Goal: Check status: Check status

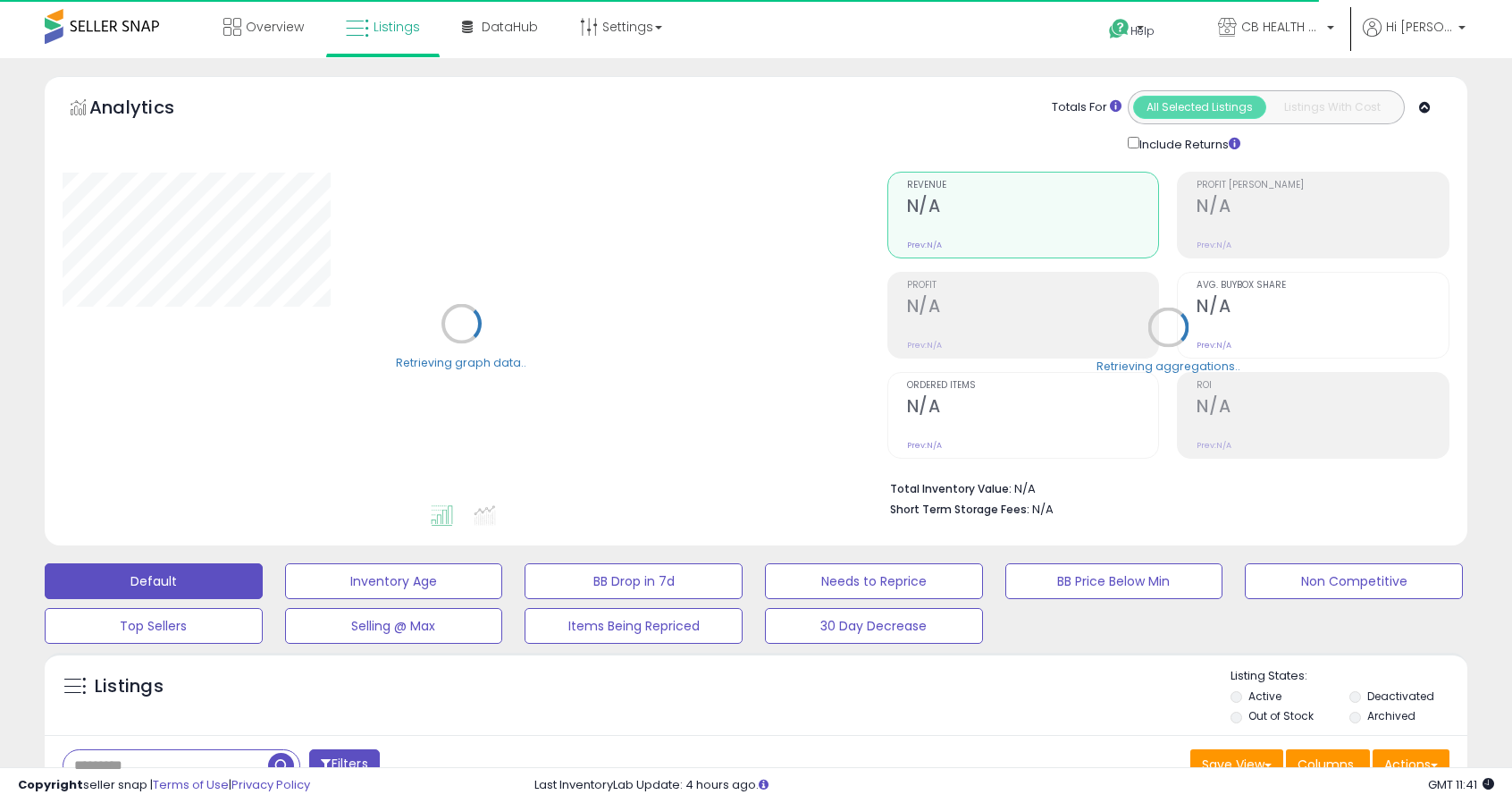
scroll to position [523, 0]
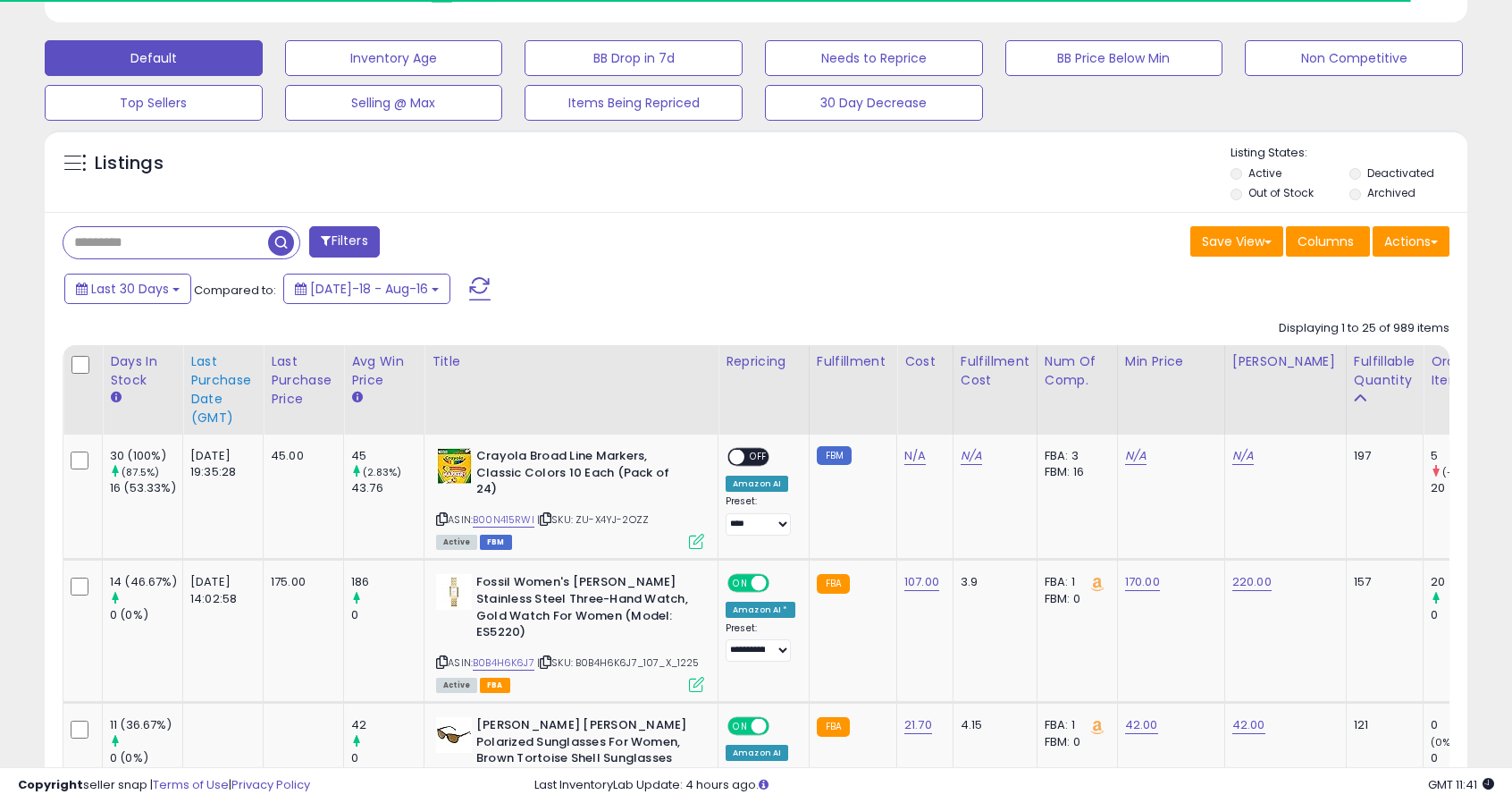
click at [196, 373] on div "Last Purchase Date (GMT)" at bounding box center [223, 389] width 65 height 75
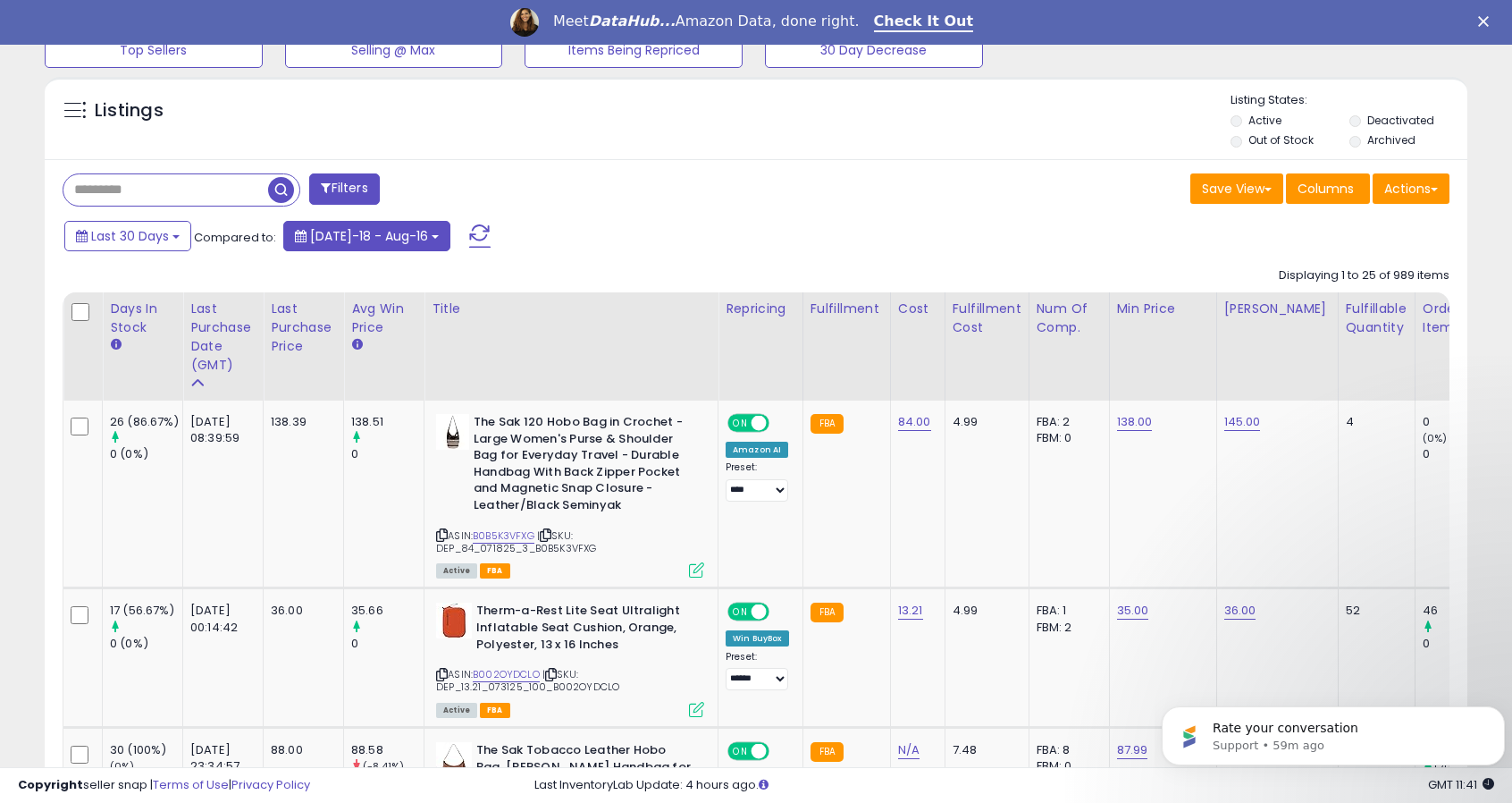
scroll to position [749, 0]
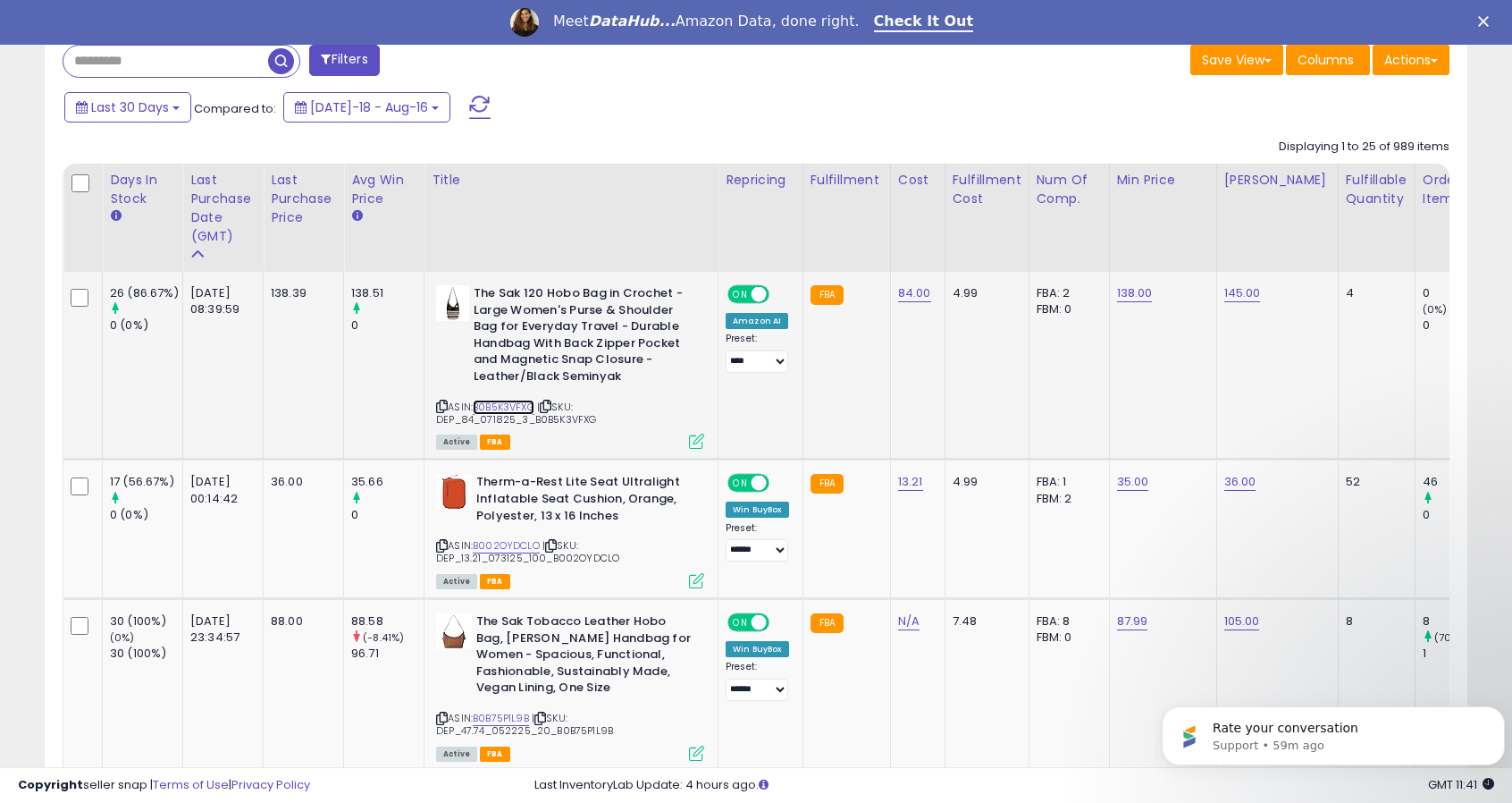
click at [506, 409] on link "B0B5K3VFXG" at bounding box center [503, 407] width 62 height 15
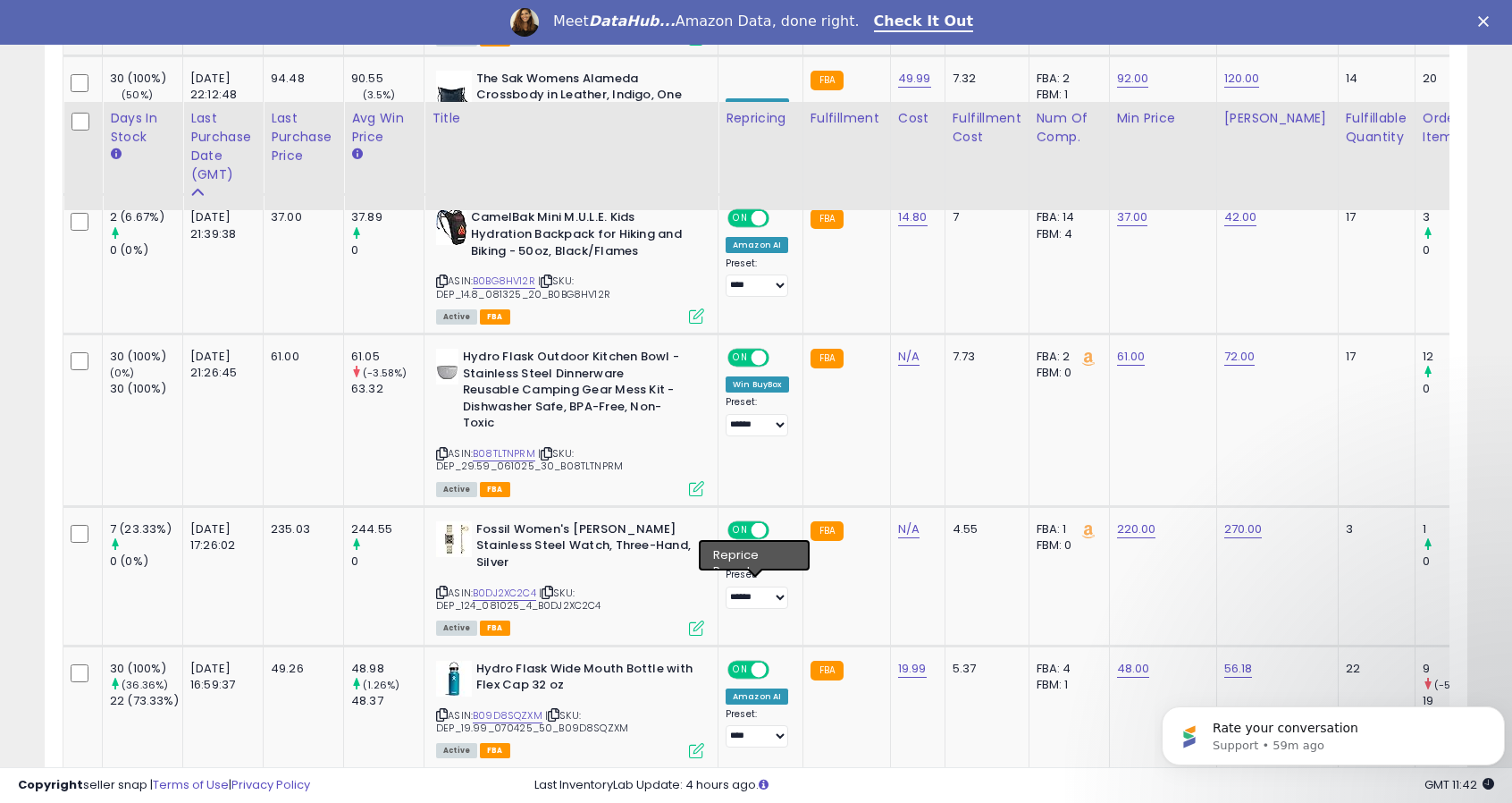
scroll to position [1565, 0]
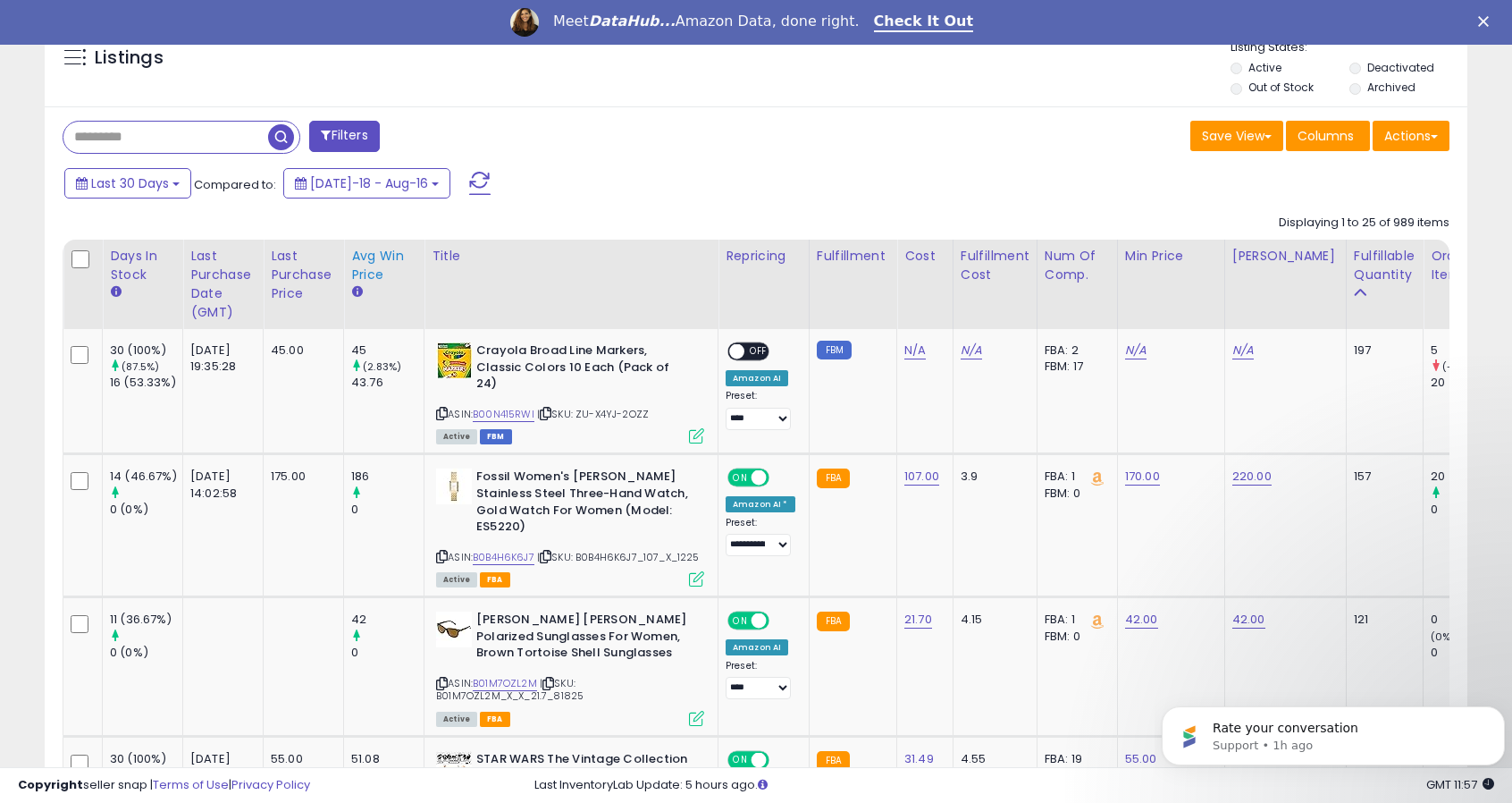
scroll to position [679, 0]
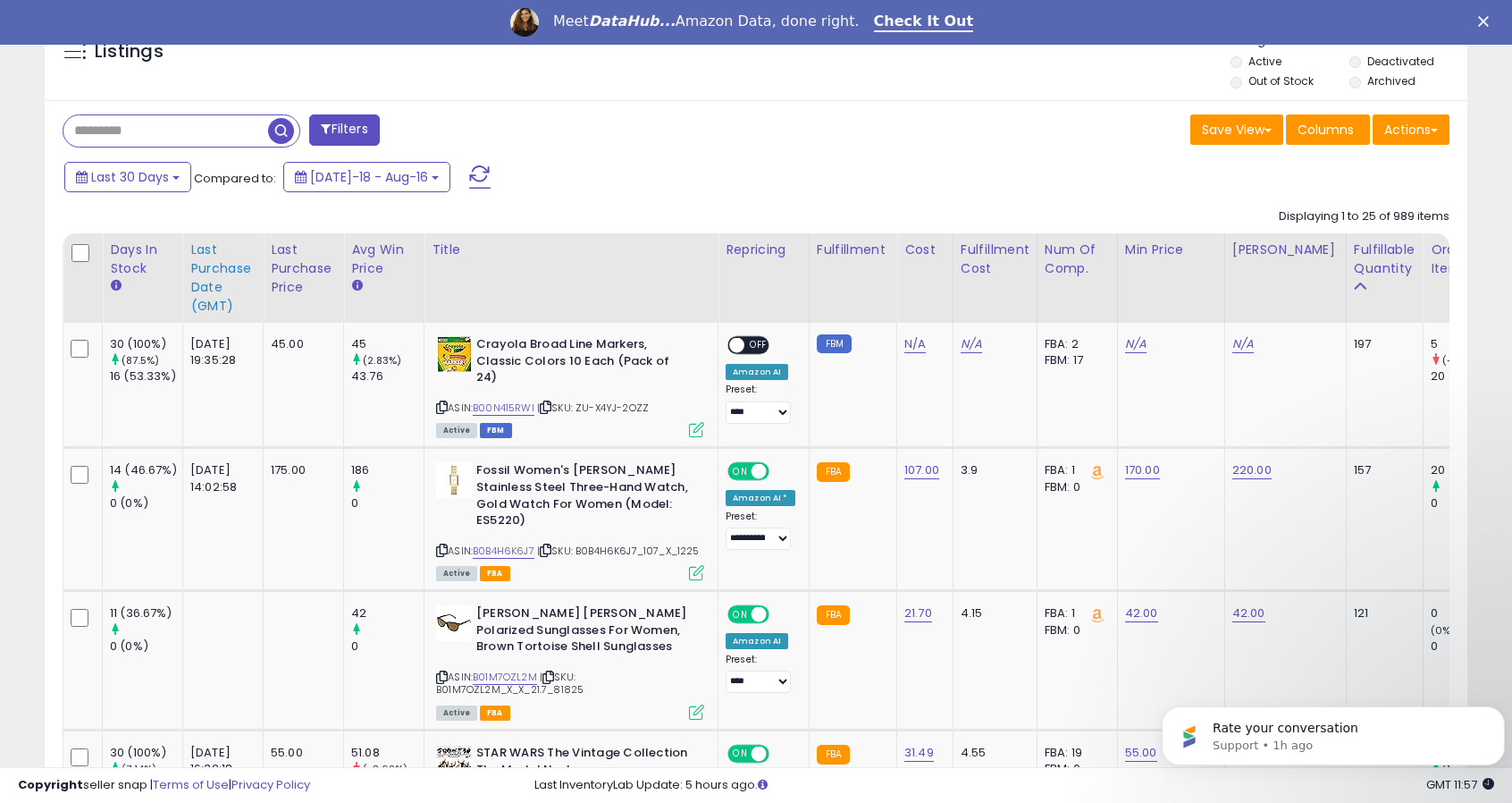
click at [205, 265] on div "Last Purchase Date (GMT)" at bounding box center [223, 278] width 65 height 75
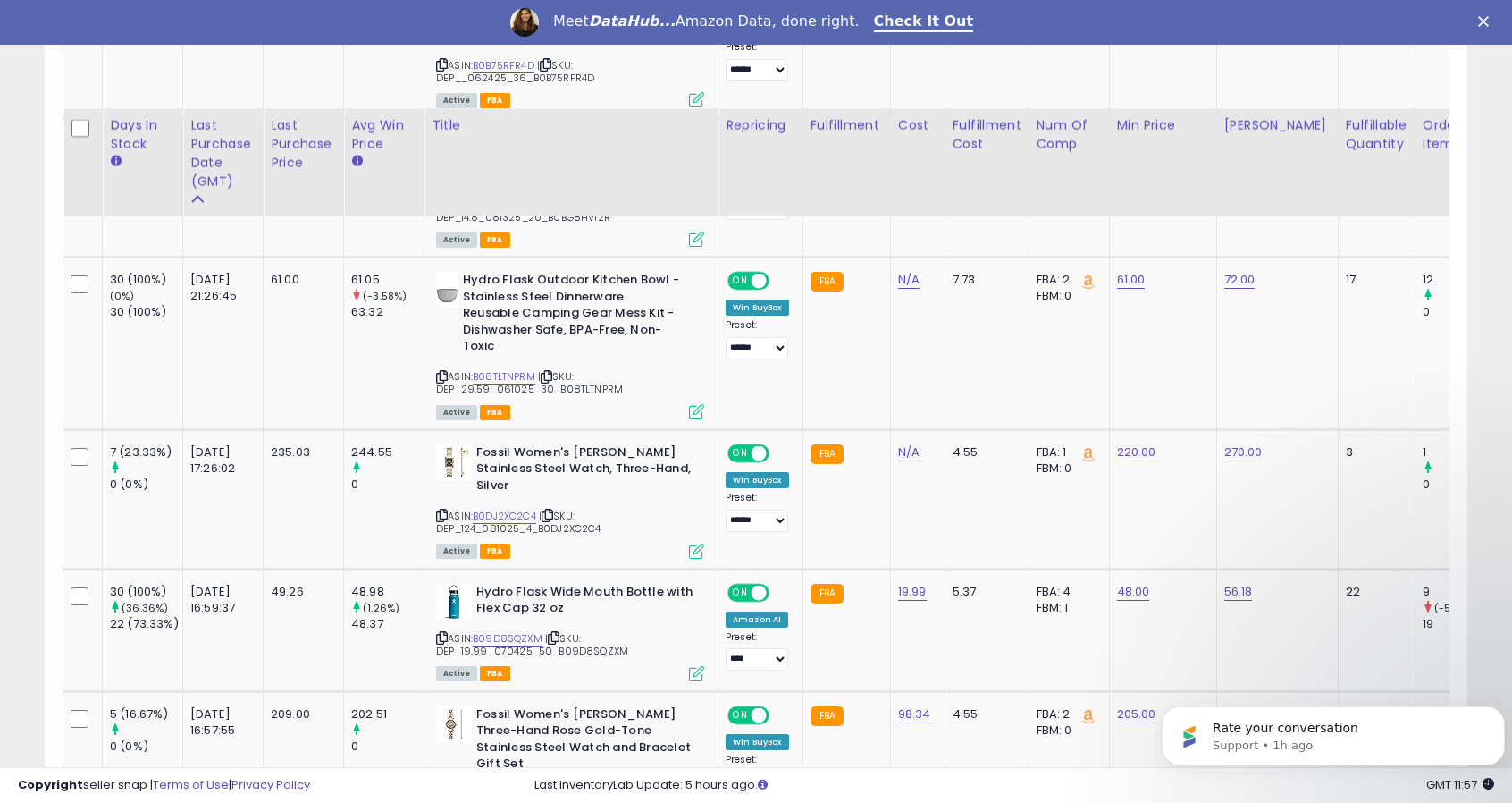
scroll to position [1654, 0]
